Goal: Transaction & Acquisition: Purchase product/service

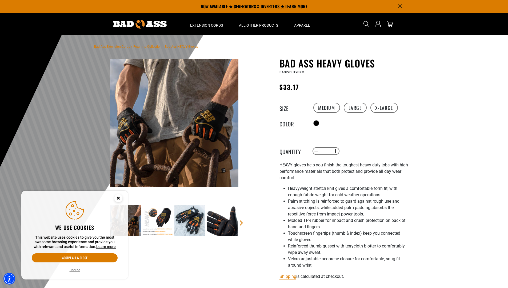
select select "**********"
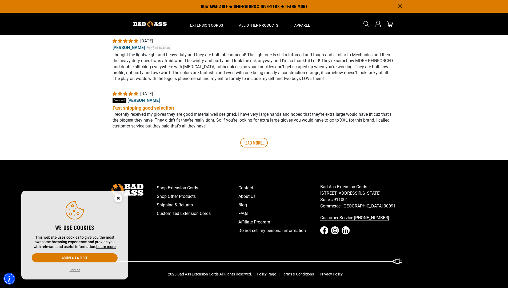
scroll to position [102, 0]
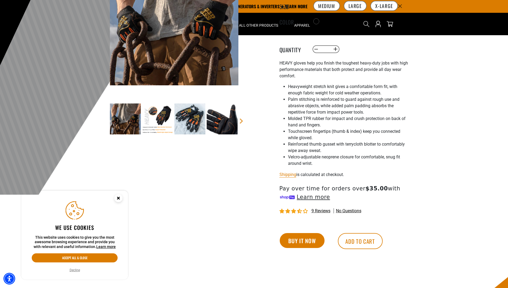
click at [302, 242] on button "Buy it now" at bounding box center [302, 240] width 45 height 15
